Goal: Navigation & Orientation: Find specific page/section

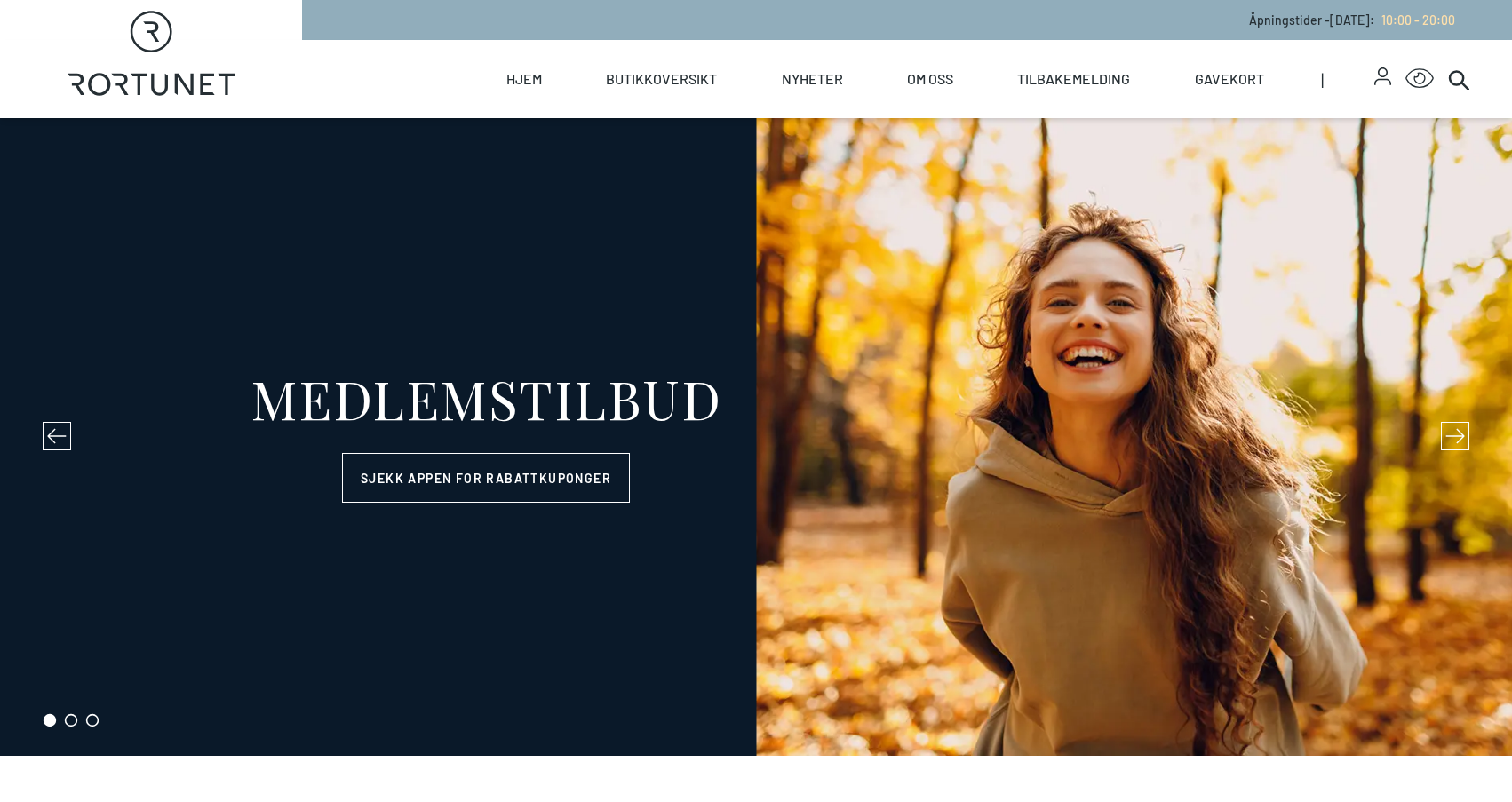
select select "NO"
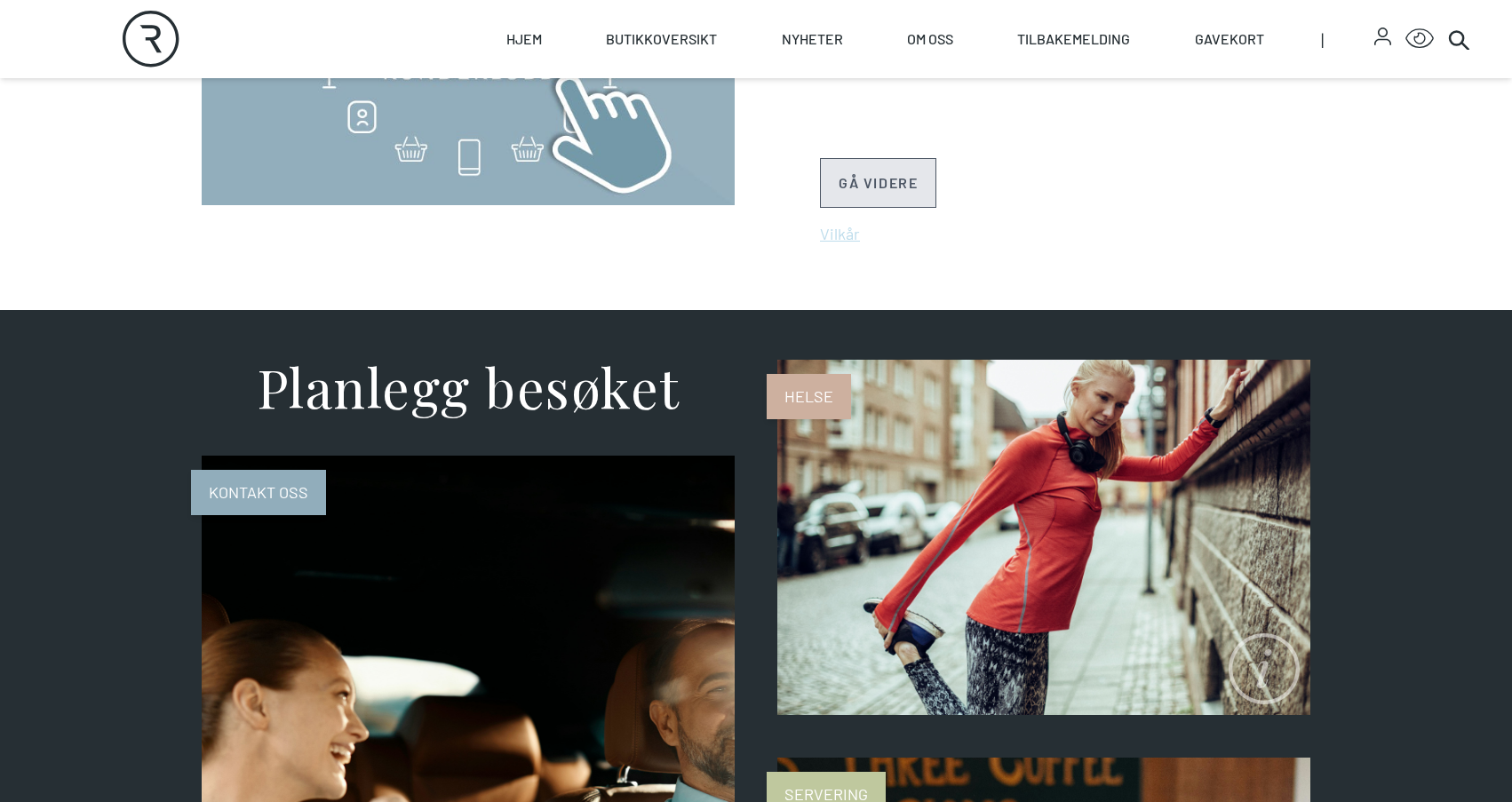
scroll to position [1012, 0]
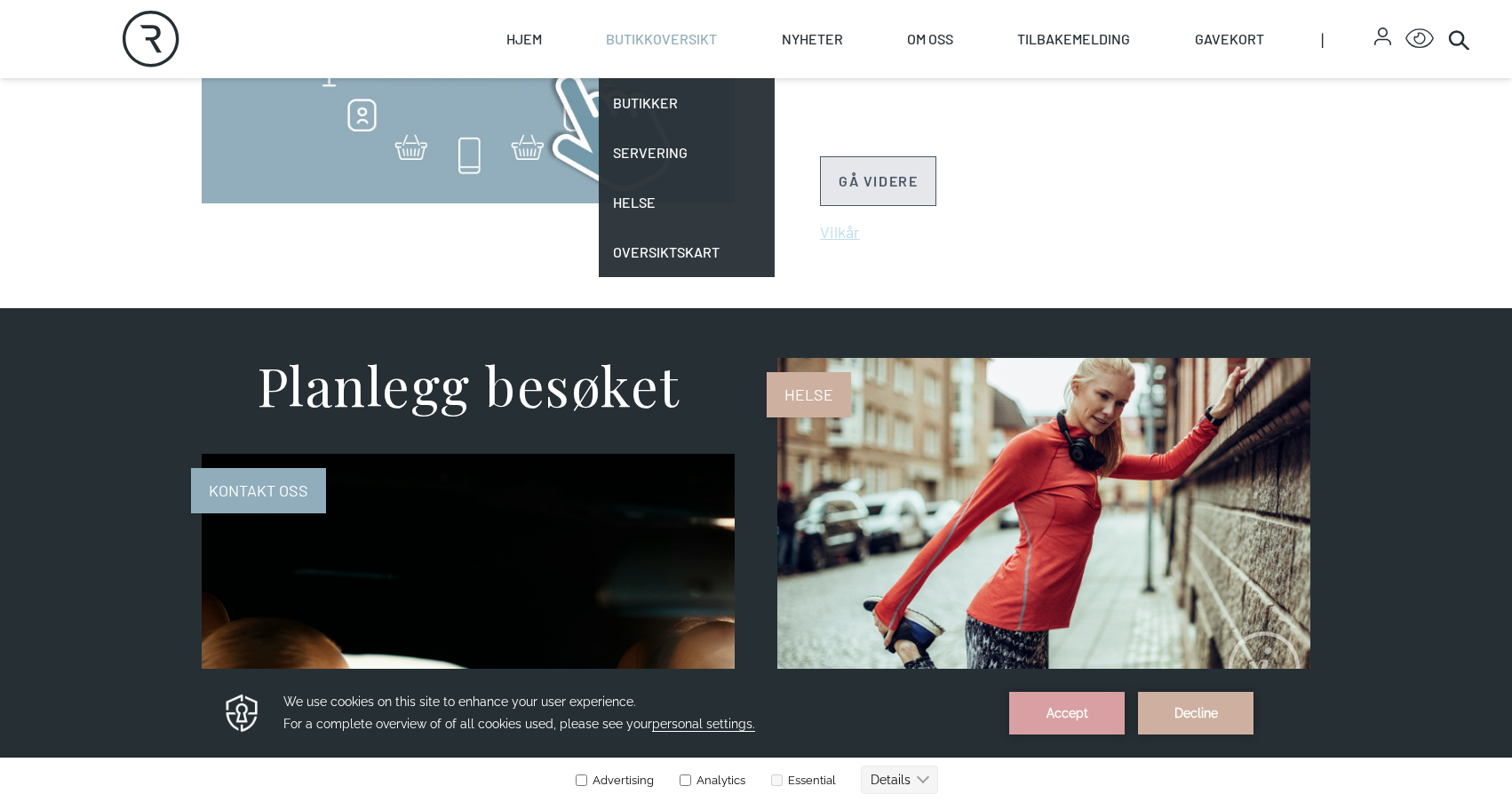
click at [693, 50] on link "Butikkoversikt" at bounding box center [661, 39] width 111 height 78
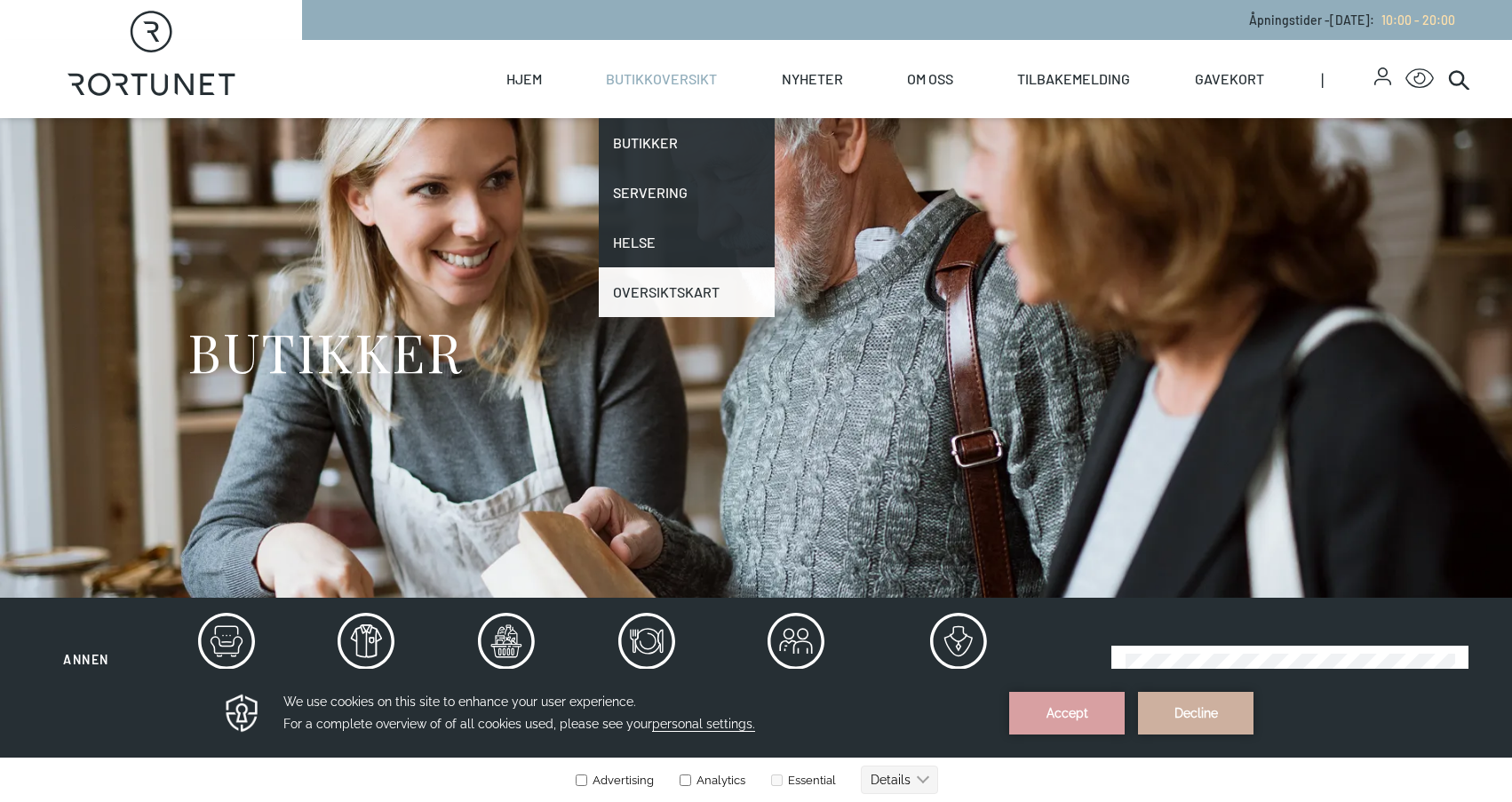
click at [654, 280] on link "Oversiktskart" at bounding box center [686, 293] width 175 height 50
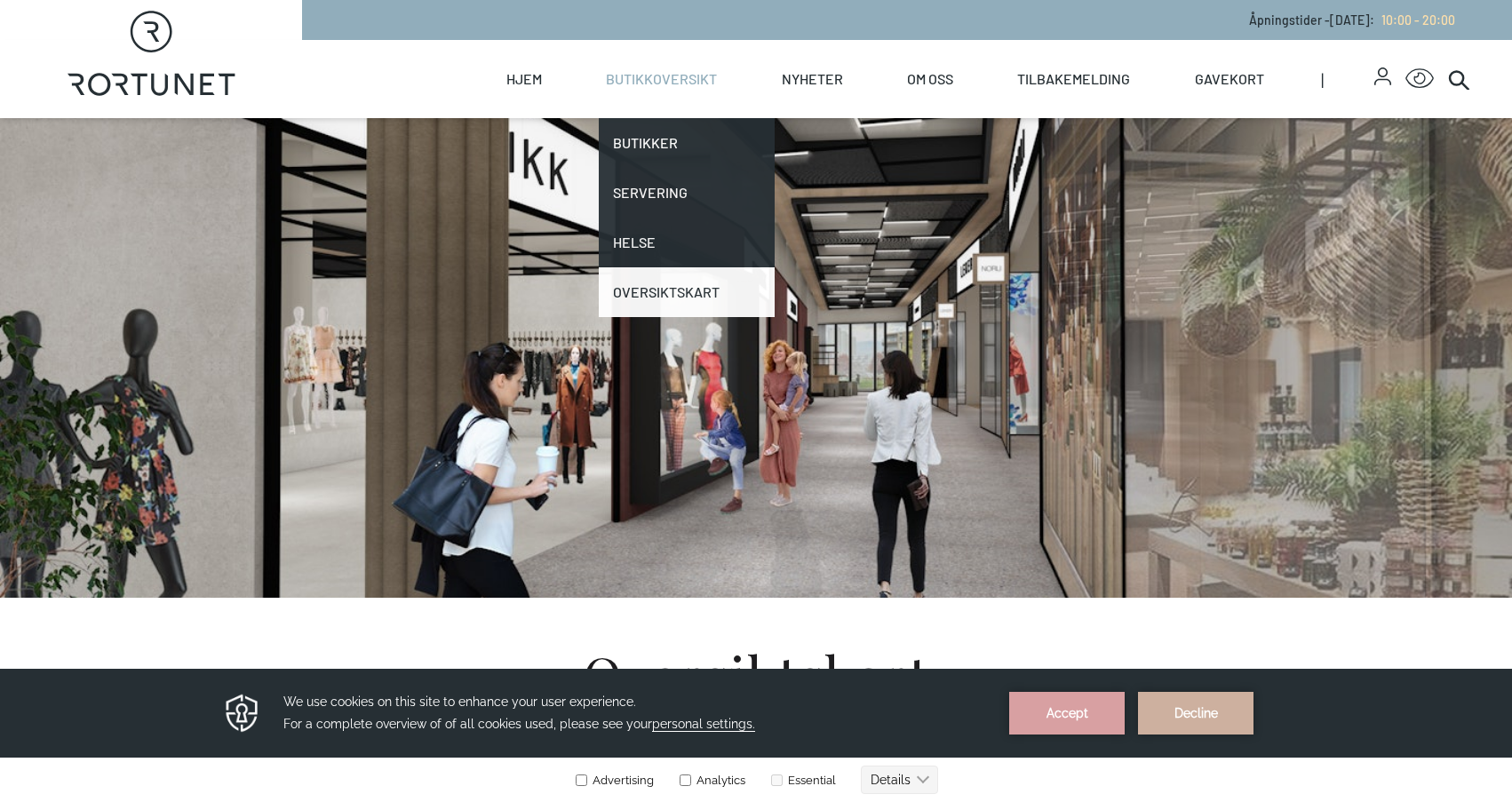
click at [645, 293] on link "Oversiktskart" at bounding box center [686, 293] width 175 height 50
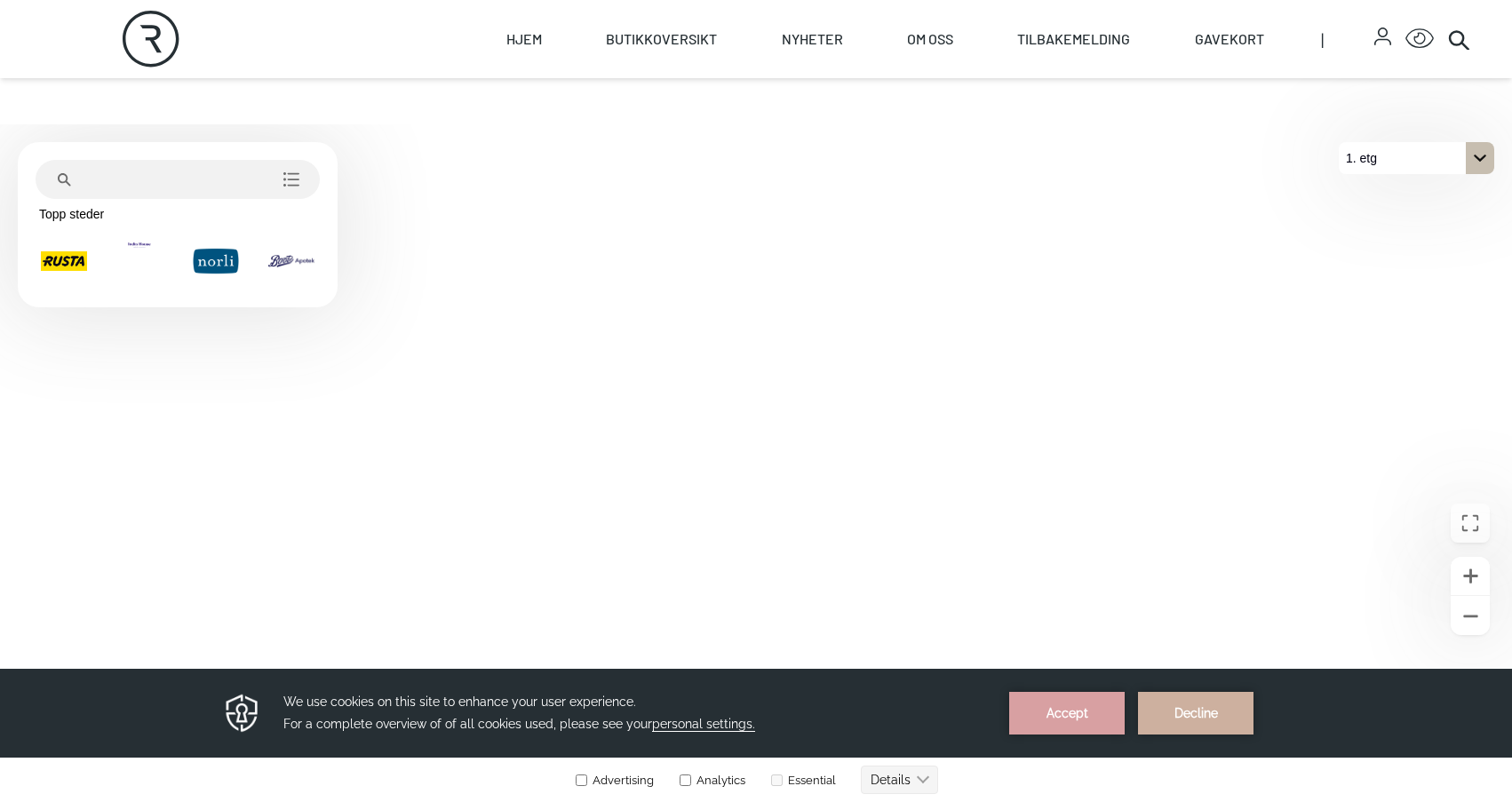
scroll to position [687, 0]
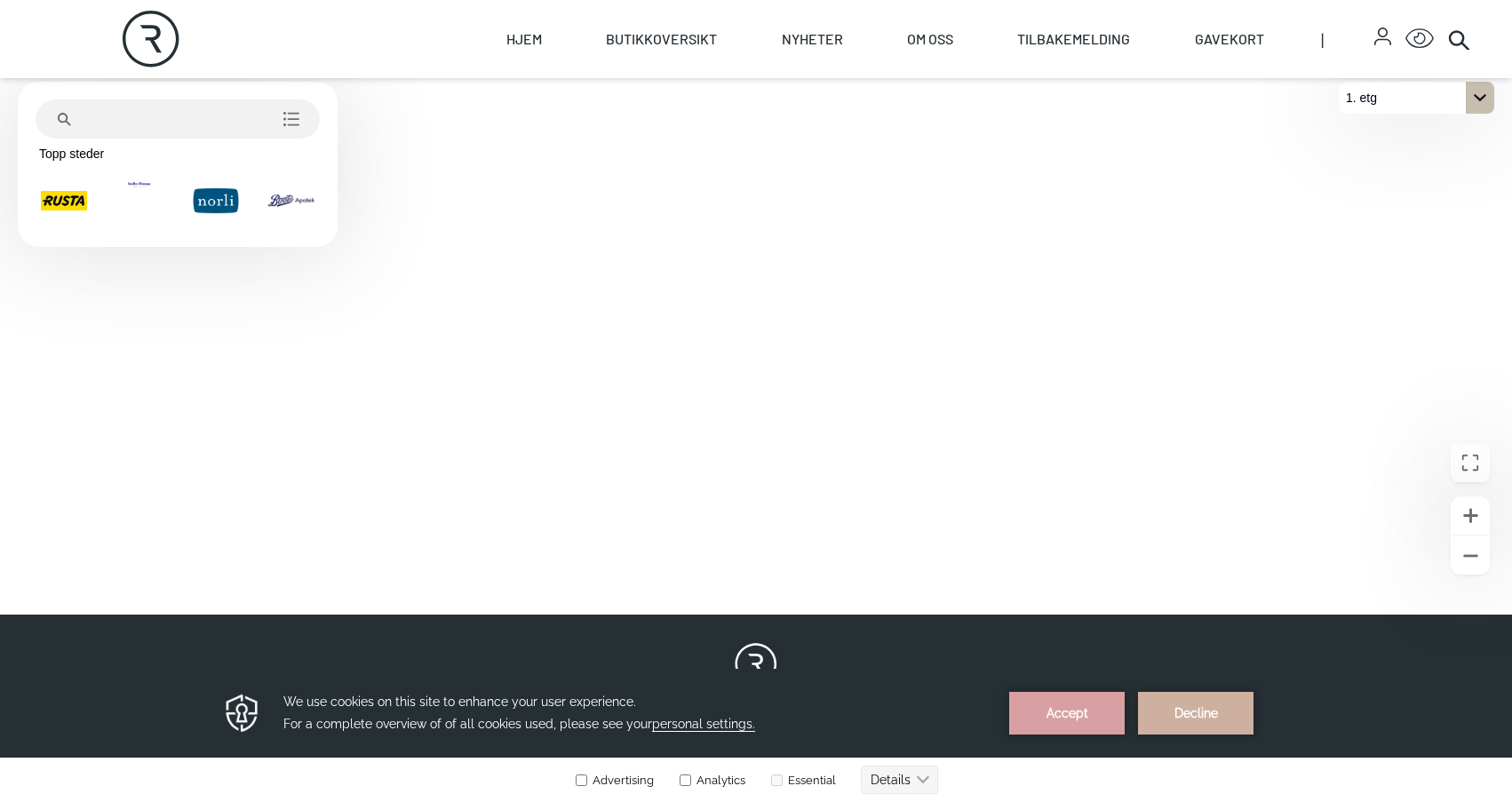
click at [1414, 105] on div "1. etg" at bounding box center [1415, 98] width 155 height 32
click at [1393, 123] on p "2. etg" at bounding box center [1371, 129] width 46 height 32
click at [1396, 96] on div "2. etg" at bounding box center [1415, 98] width 155 height 32
click at [1369, 160] on p "1. etg" at bounding box center [1371, 162] width 46 height 32
